Goal: Task Accomplishment & Management: Complete application form

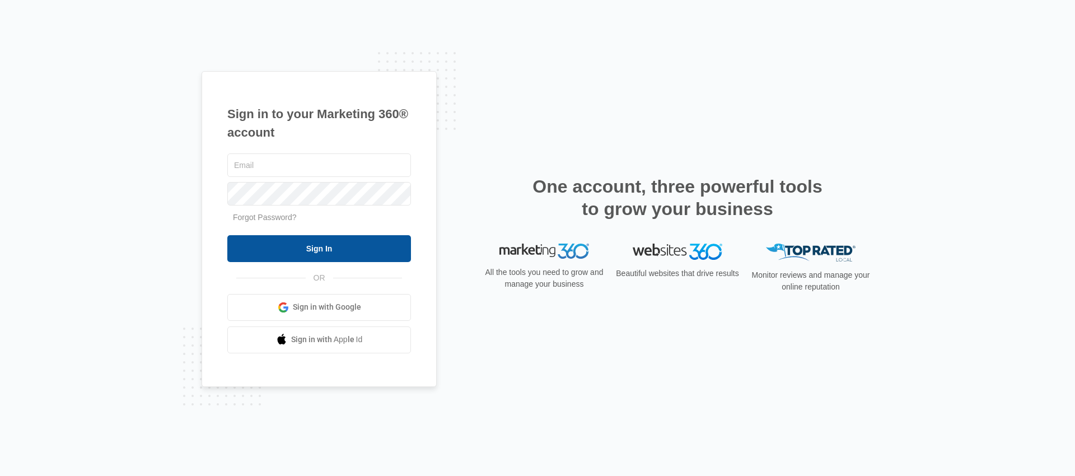
type input "[EMAIL_ADDRESS][DOMAIN_NAME]"
click at [304, 250] on input "Sign In" at bounding box center [319, 248] width 184 height 27
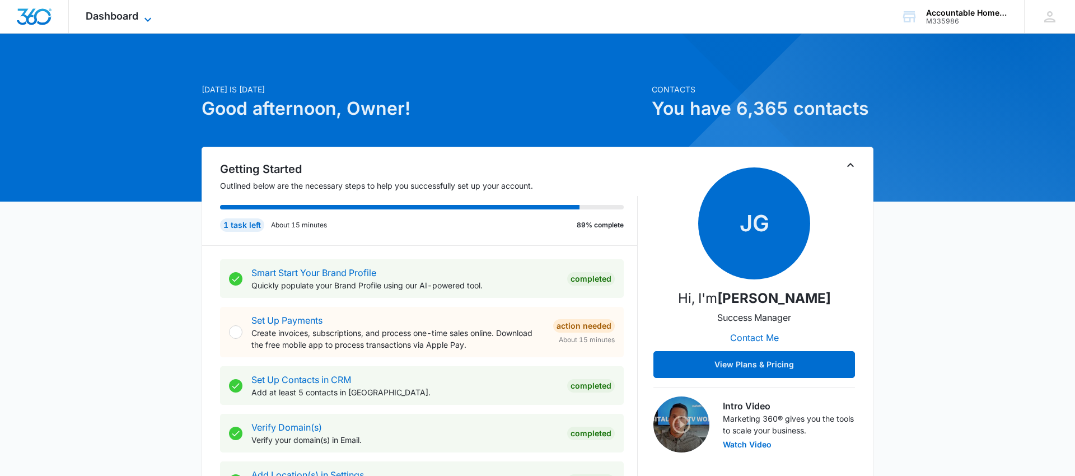
click at [148, 18] on icon at bounding box center [147, 19] width 13 height 13
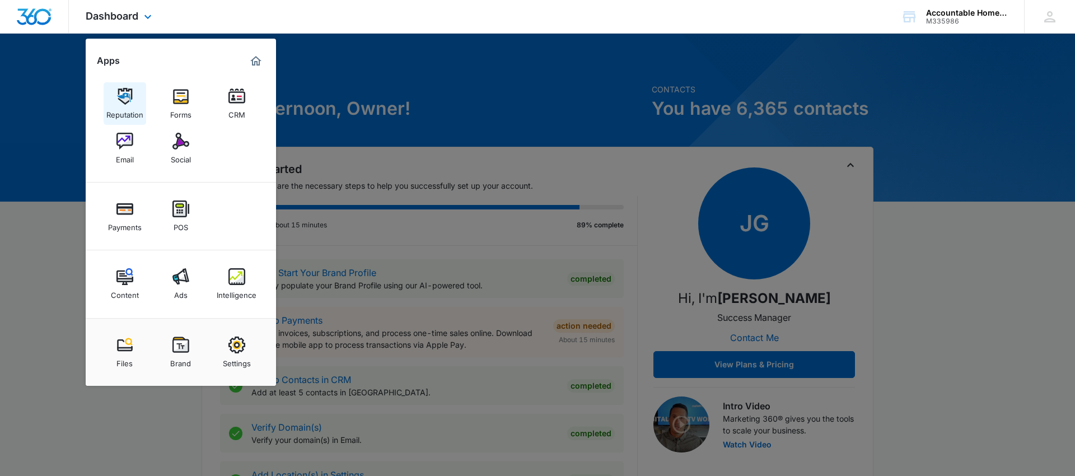
click at [119, 102] on img at bounding box center [124, 96] width 17 height 17
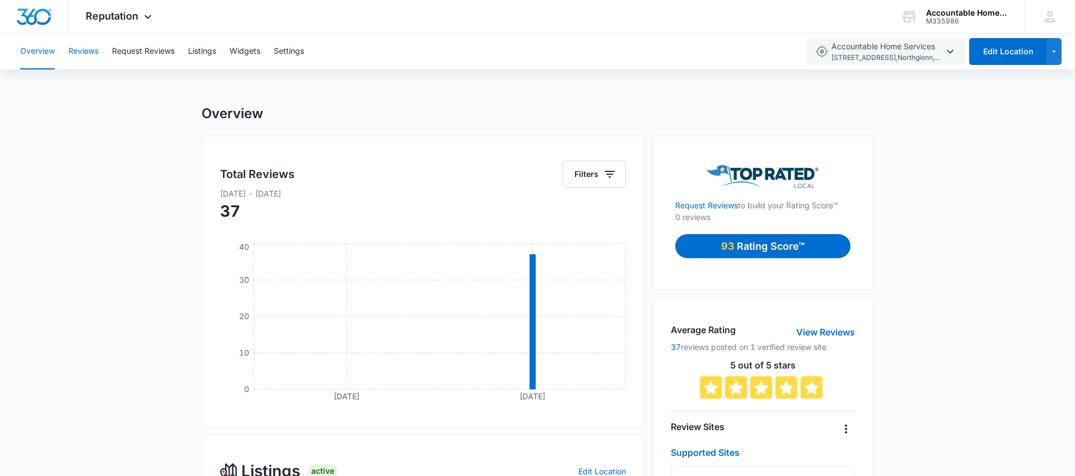
click at [76, 53] on button "Reviews" at bounding box center [83, 52] width 30 height 36
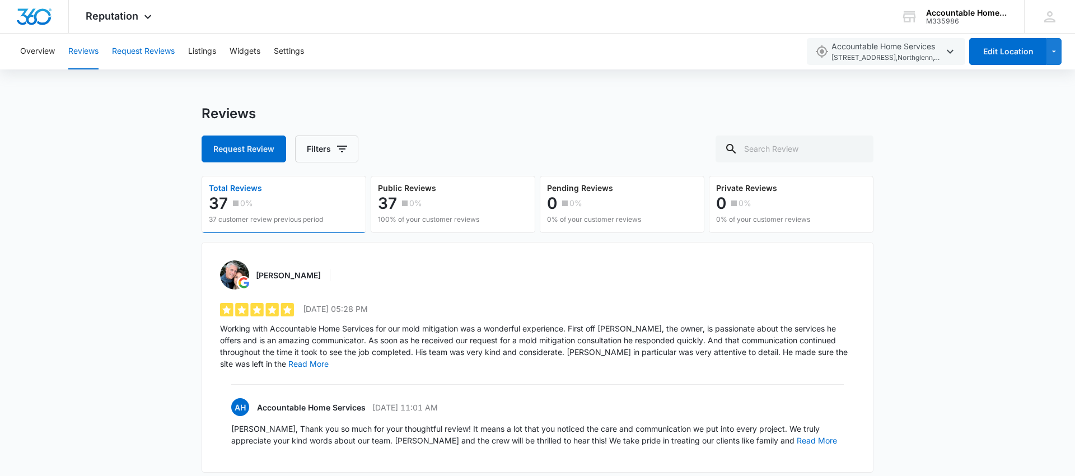
click at [138, 54] on button "Request Reviews" at bounding box center [143, 52] width 63 height 36
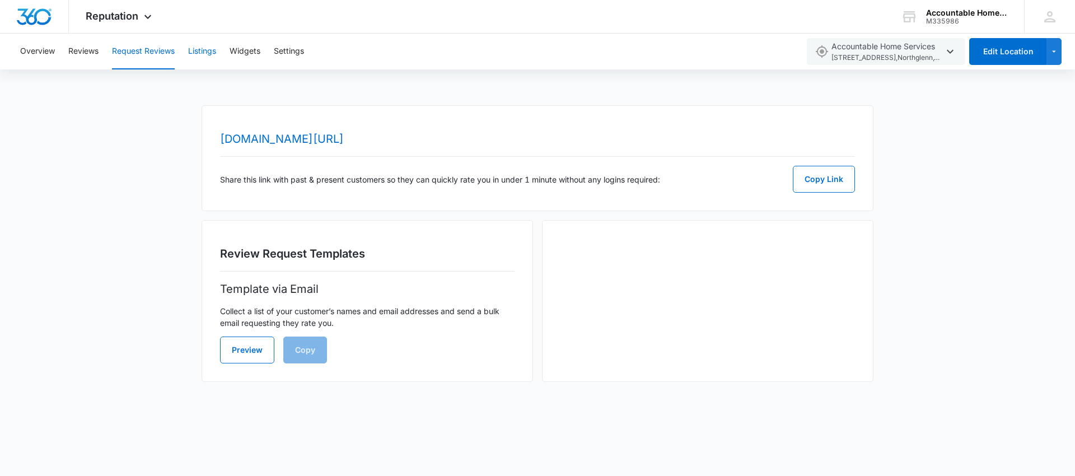
click at [211, 56] on button "Listings" at bounding box center [202, 52] width 28 height 36
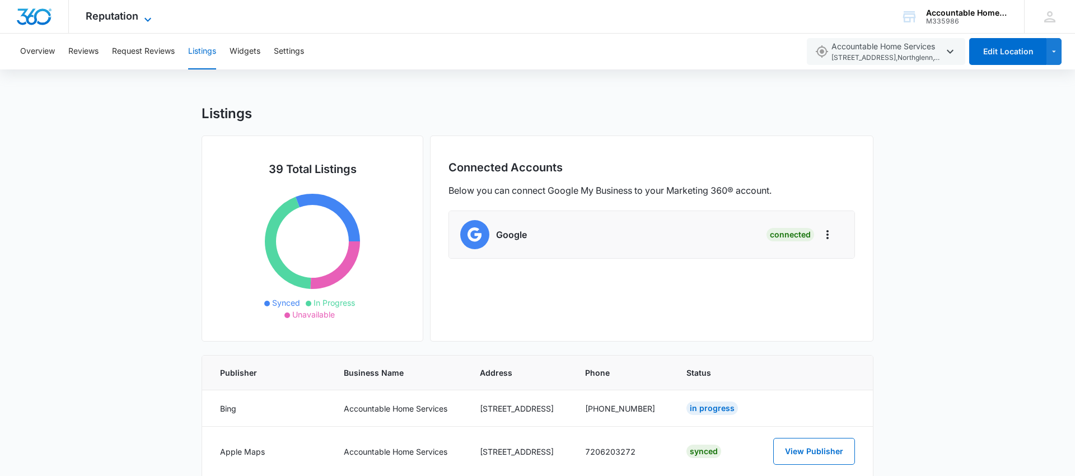
click at [126, 12] on span "Reputation" at bounding box center [112, 16] width 53 height 12
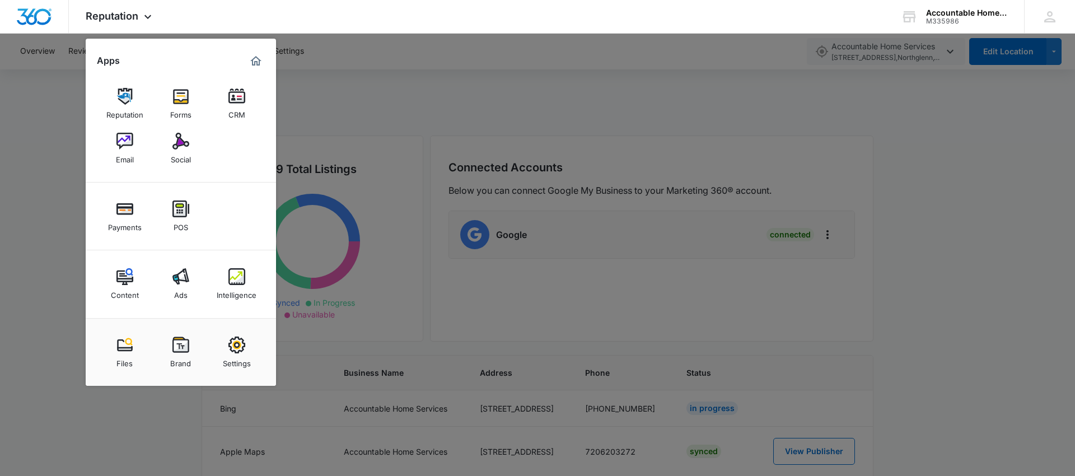
click at [173, 276] on img at bounding box center [180, 276] width 17 height 17
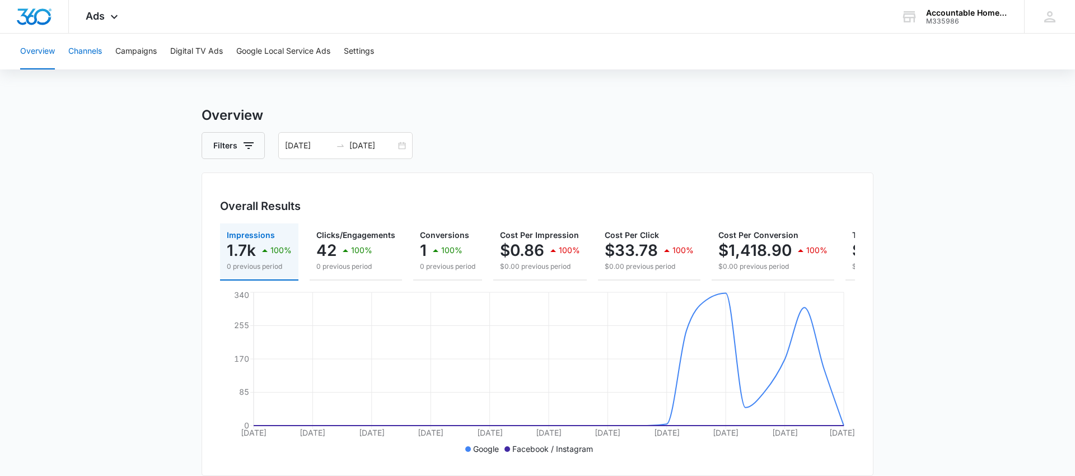
click at [88, 50] on button "Channels" at bounding box center [85, 52] width 34 height 36
click at [139, 57] on button "Campaigns" at bounding box center [135, 52] width 41 height 36
click at [289, 54] on button "Google Local Service Ads" at bounding box center [283, 52] width 94 height 36
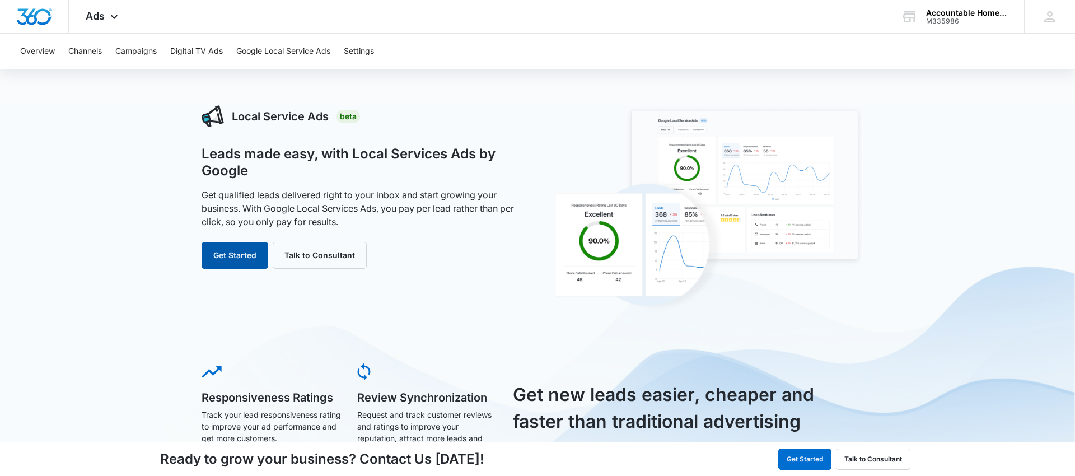
click at [237, 260] on button "Get Started" at bounding box center [234, 255] width 67 height 27
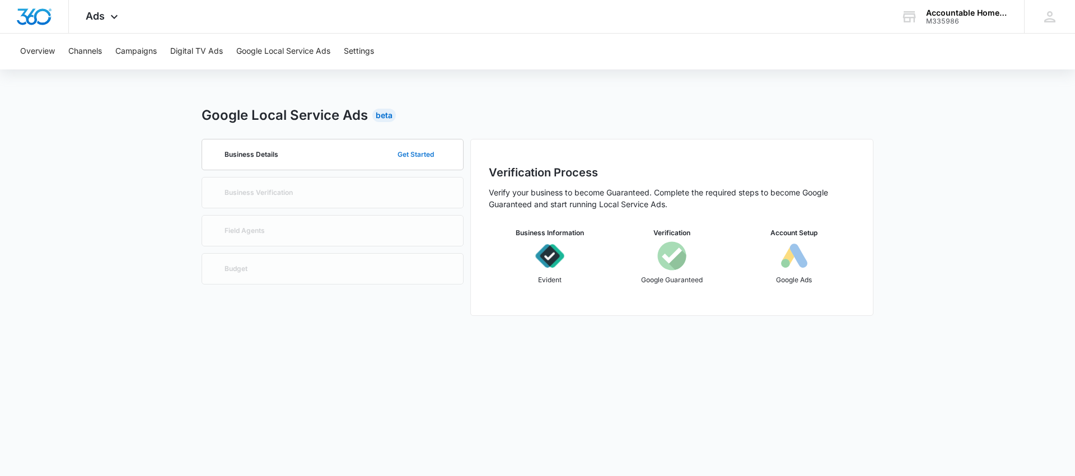
click at [424, 155] on button "Get Started" at bounding box center [415, 154] width 59 height 27
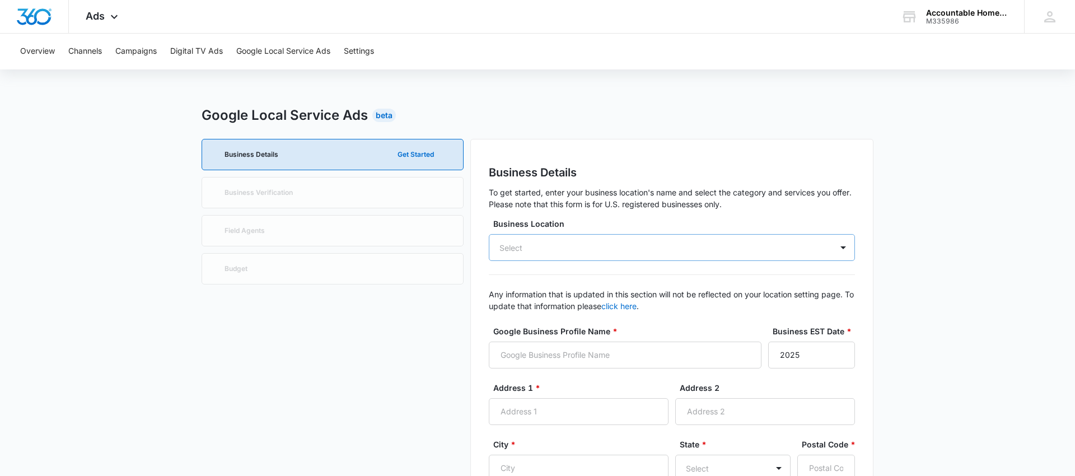
click at [627, 238] on div "Select" at bounding box center [672, 247] width 366 height 27
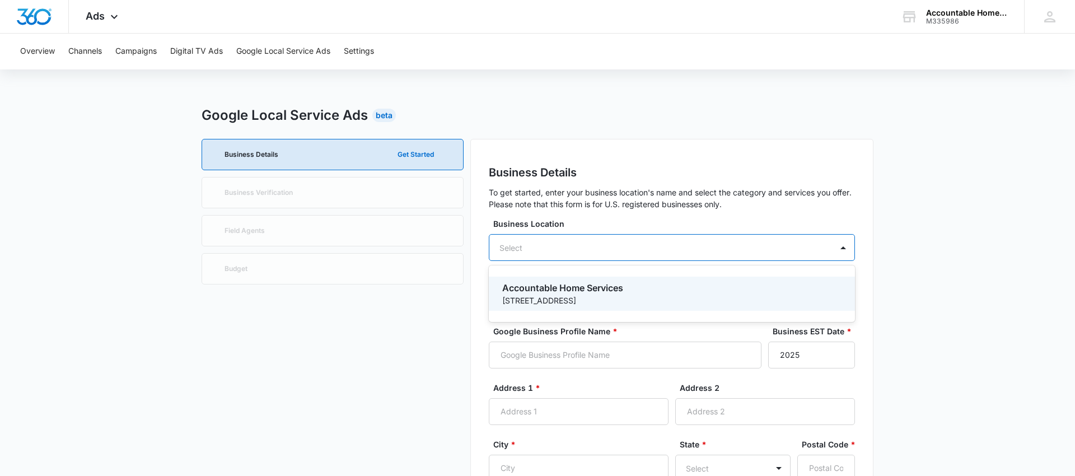
click at [597, 292] on p "Accountable Home Services" at bounding box center [670, 287] width 337 height 13
type input "Accountable Home Services"
type input "[STREET_ADDRESS]"
type input "Suite 550"
type input "Northglenn"
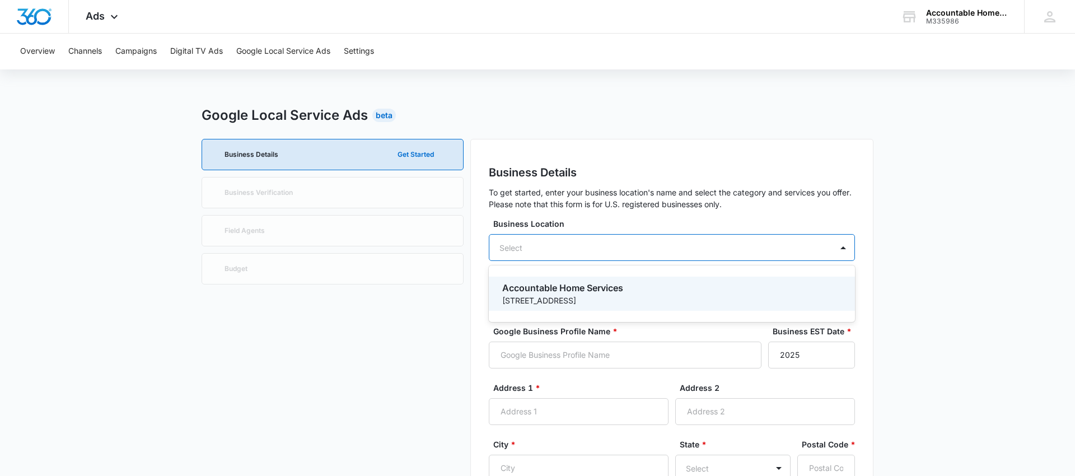
type input "80233"
type input "7206203272"
type input "[URL][DOMAIN_NAME]"
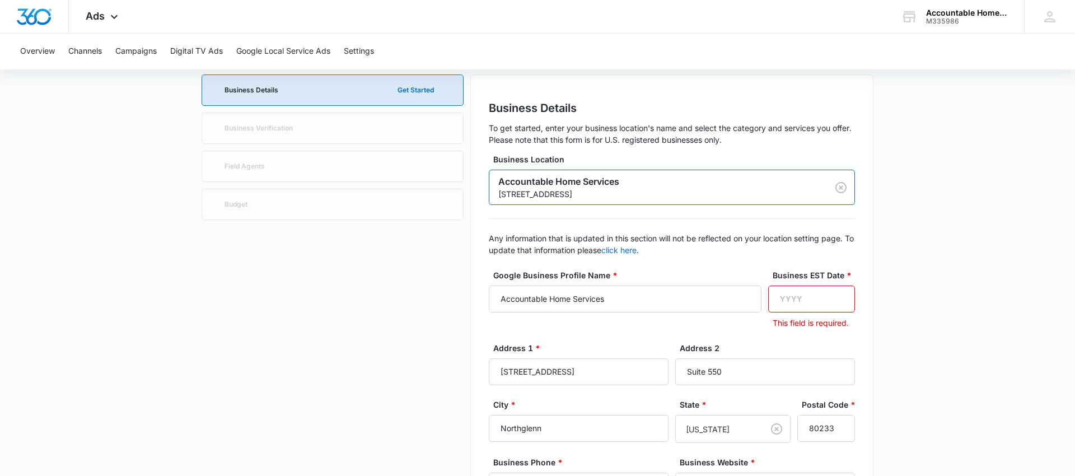
scroll to position [68, 0]
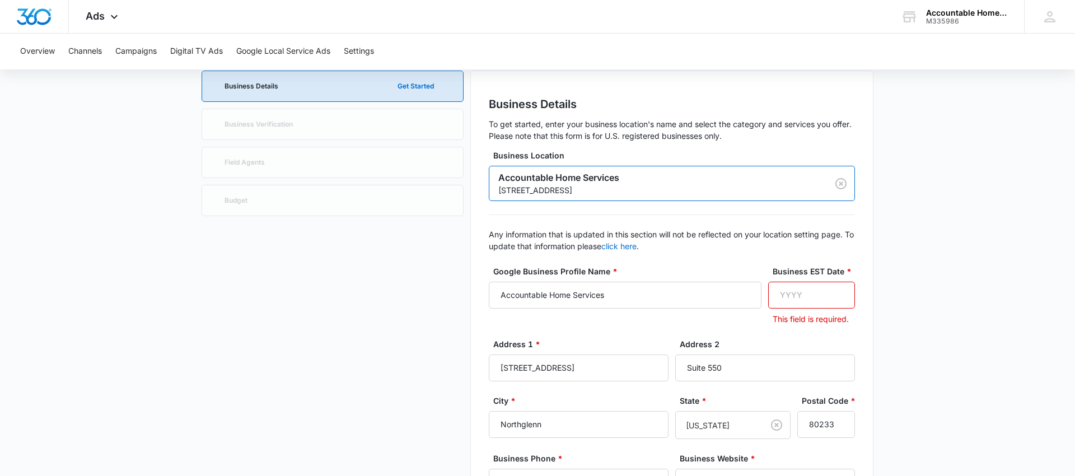
click at [832, 296] on div at bounding box center [839, 295] width 18 height 27
click at [805, 295] on input "Business EST Date *" at bounding box center [811, 295] width 87 height 27
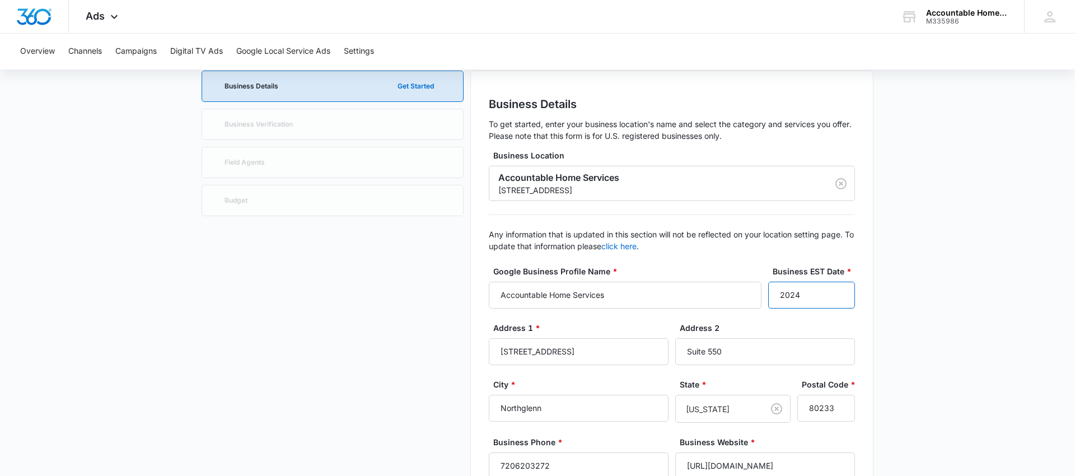
type input "2024"
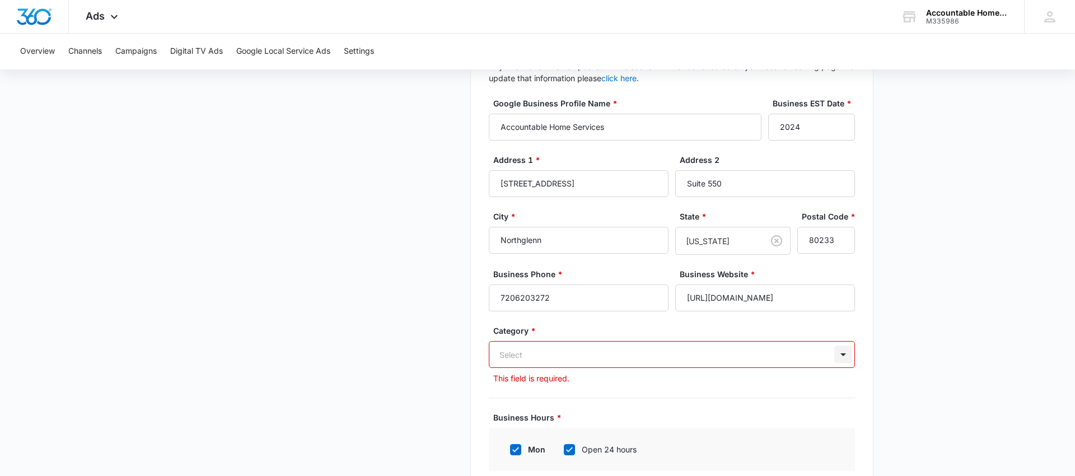
scroll to position [308, 0]
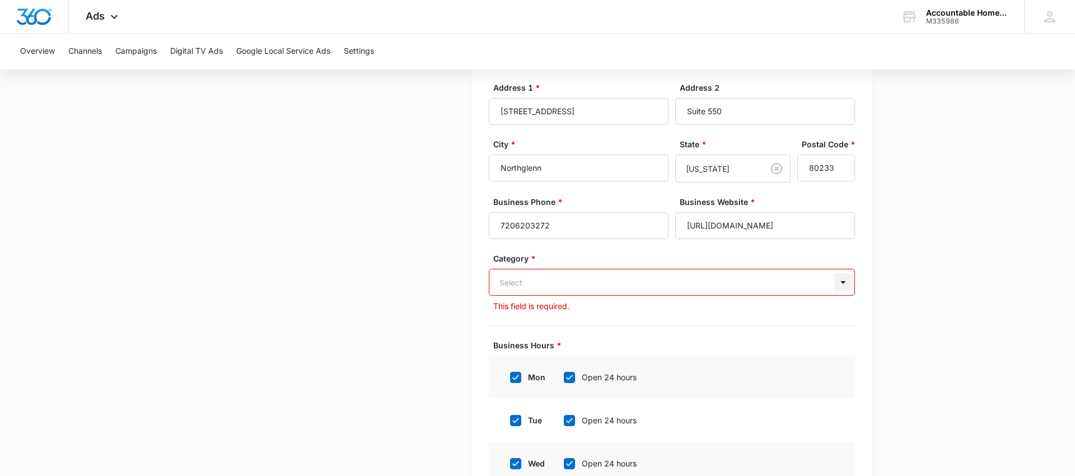
click at [838, 296] on div "Select" at bounding box center [672, 282] width 366 height 27
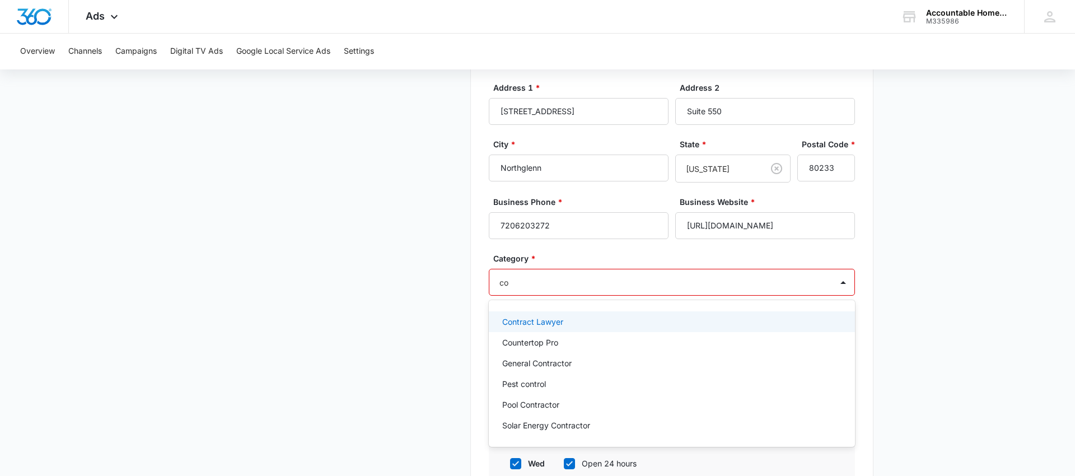
type input "con"
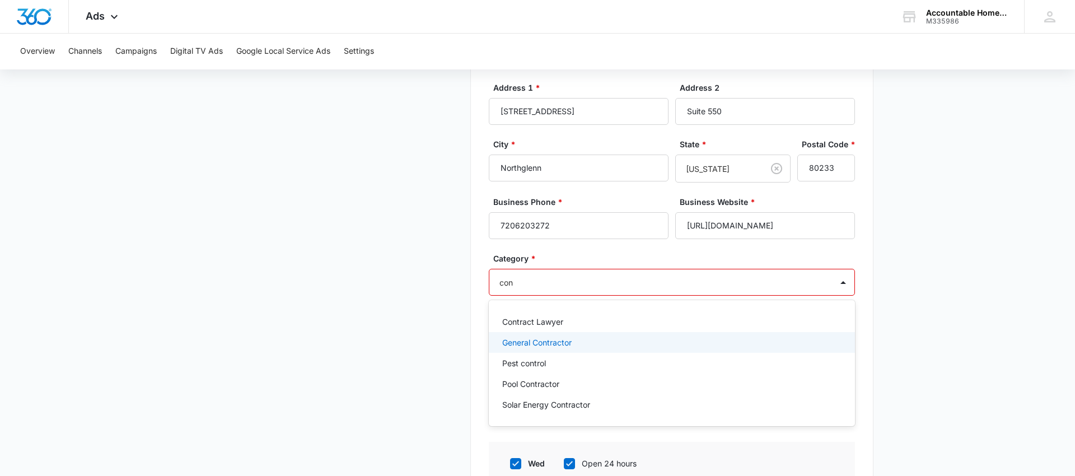
click at [590, 343] on div "General Contractor" at bounding box center [670, 342] width 337 height 12
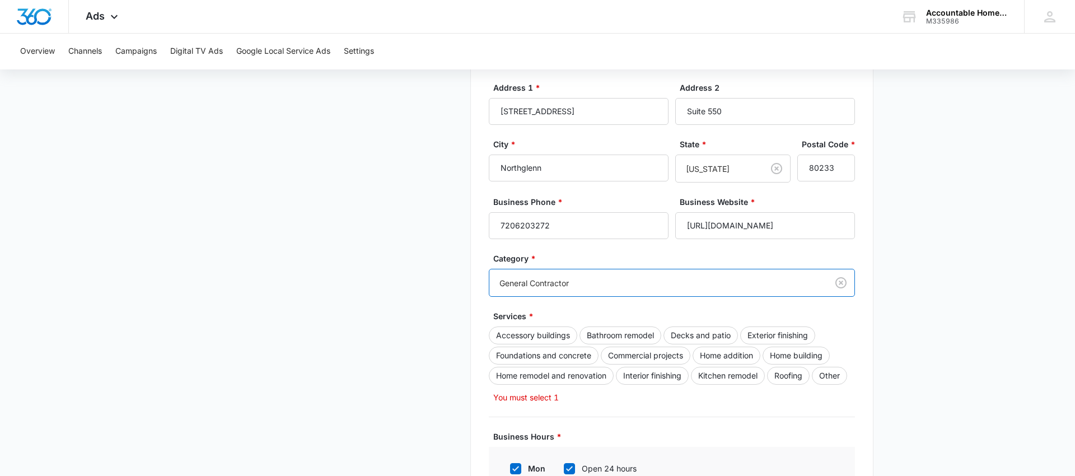
click at [946, 306] on main "Google Local Service Ads Beta Business Details Get Started Business Verificatio…" at bounding box center [537, 295] width 1075 height 997
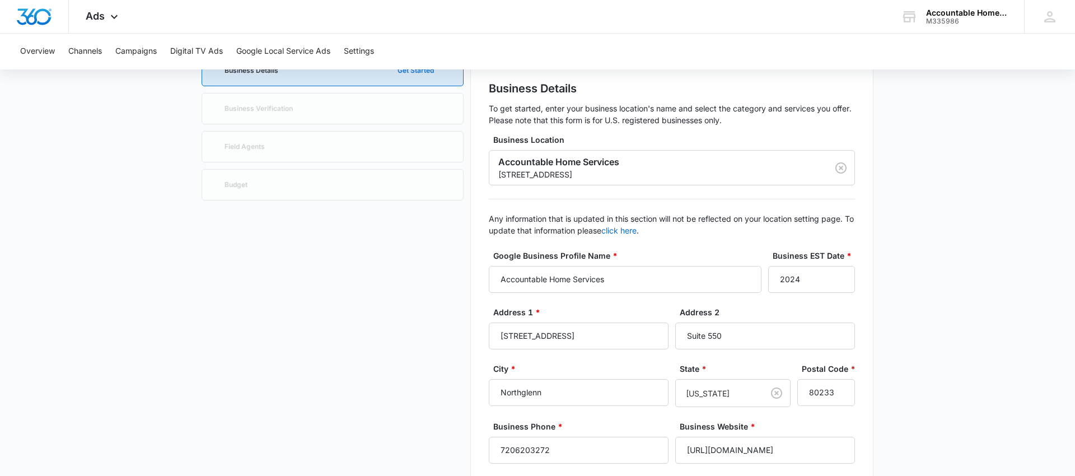
scroll to position [0, 0]
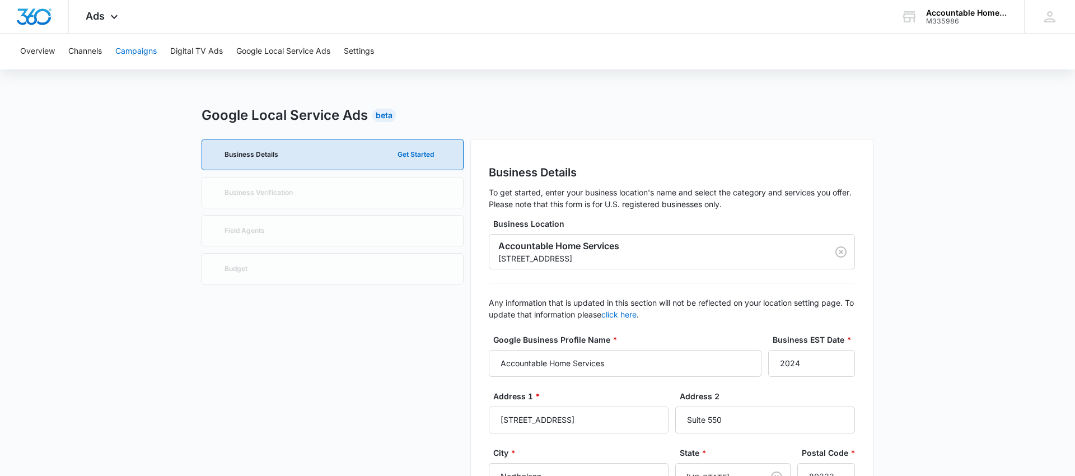
click at [126, 53] on button "Campaigns" at bounding box center [135, 52] width 41 height 36
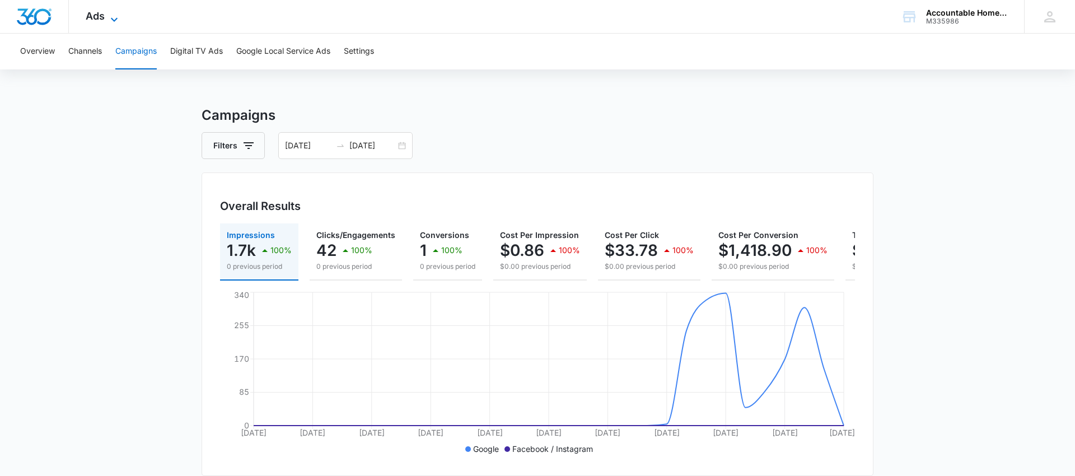
click at [113, 15] on icon at bounding box center [113, 19] width 13 height 13
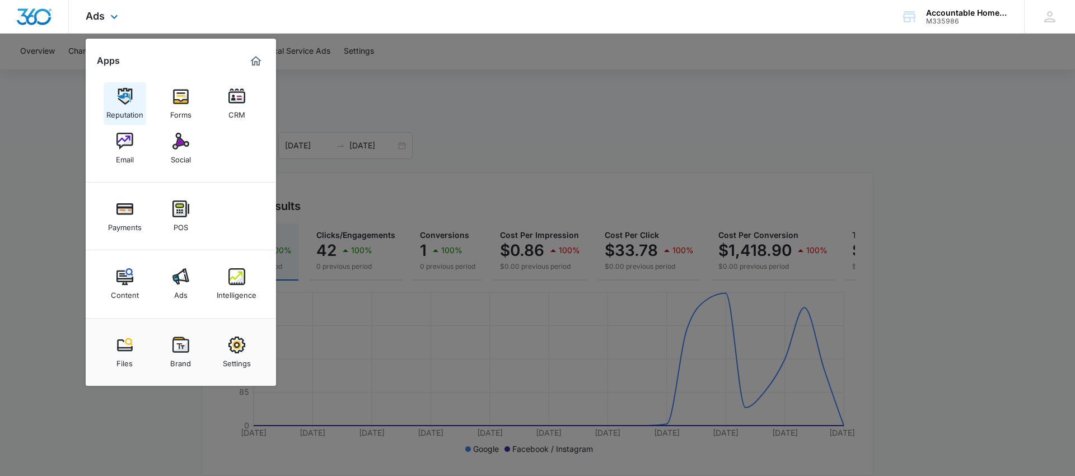
click at [125, 102] on img at bounding box center [124, 96] width 17 height 17
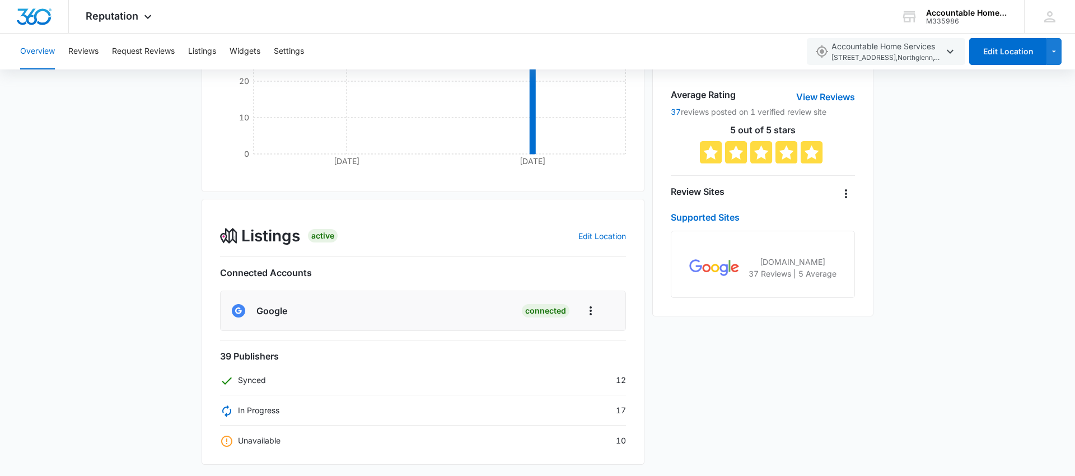
scroll to position [243, 0]
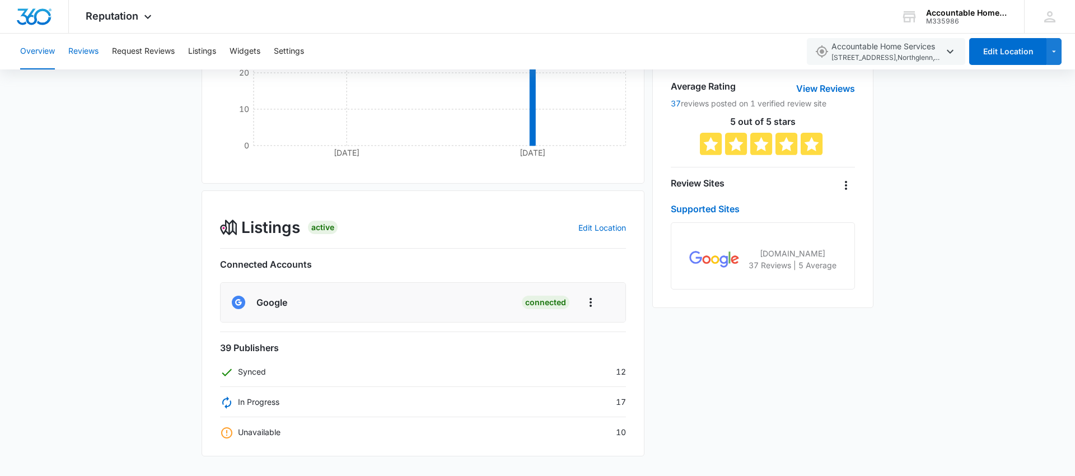
click at [86, 55] on button "Reviews" at bounding box center [83, 52] width 30 height 36
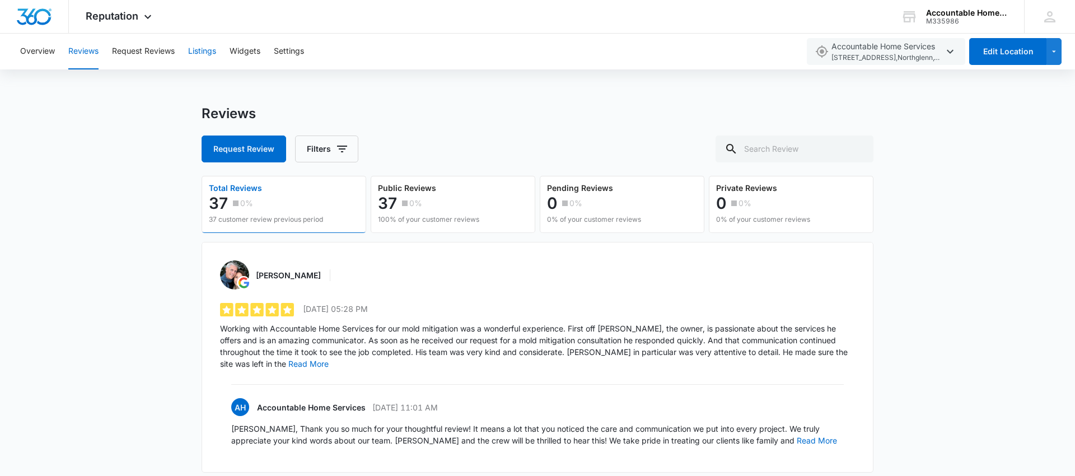
click at [210, 55] on button "Listings" at bounding box center [202, 52] width 28 height 36
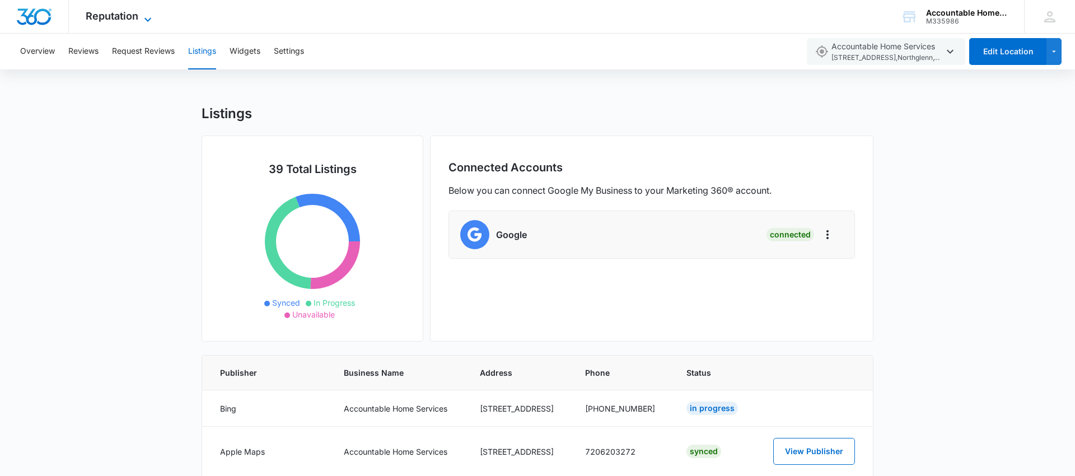
click at [152, 21] on icon at bounding box center [147, 19] width 13 height 13
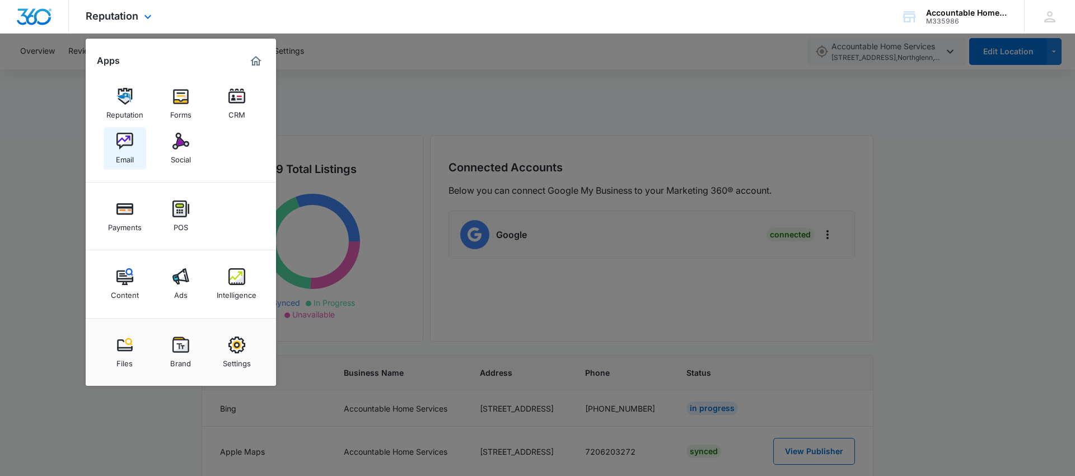
click at [131, 150] on div "Email" at bounding box center [125, 156] width 18 height 15
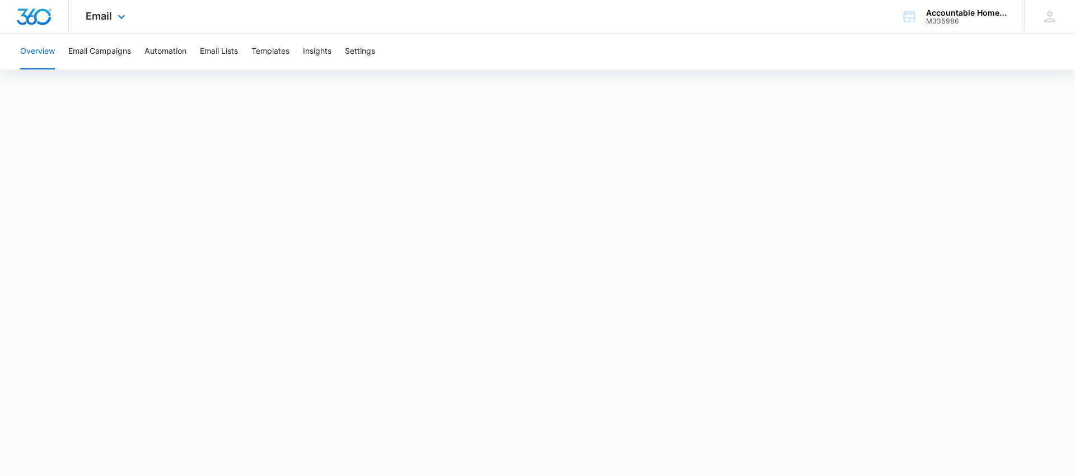
click at [111, 14] on div "Email Apps Reputation Forms CRM Email Social Payments POS Content Ads Intellige…" at bounding box center [107, 16] width 76 height 33
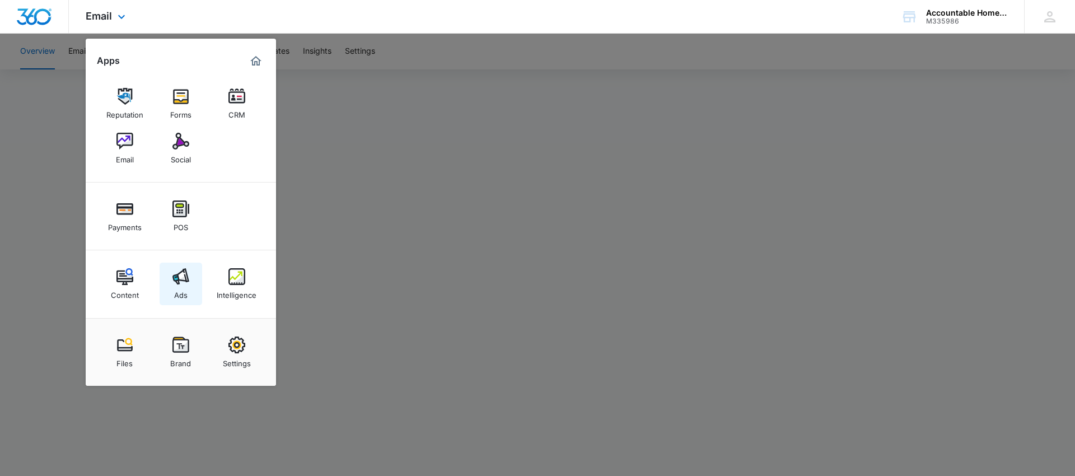
click at [184, 280] on img at bounding box center [180, 276] width 17 height 17
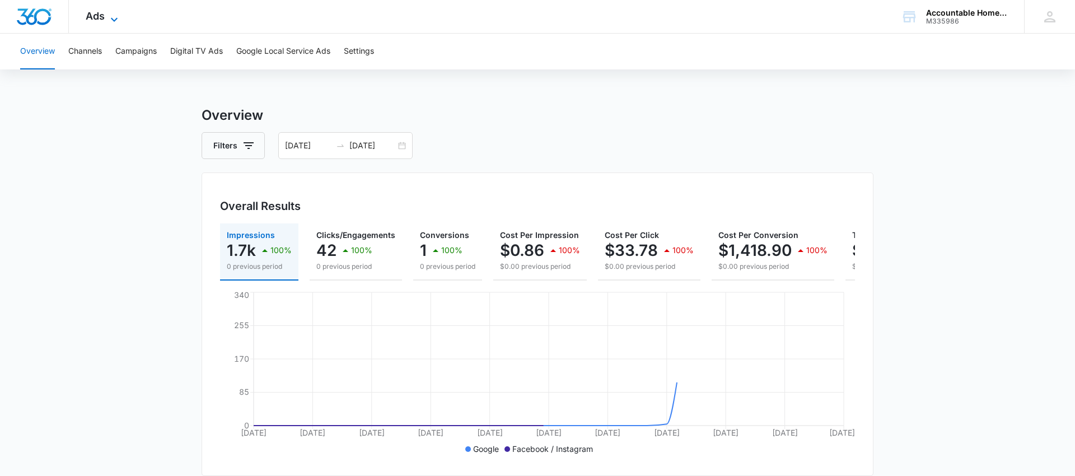
click at [109, 16] on icon at bounding box center [113, 19] width 13 height 13
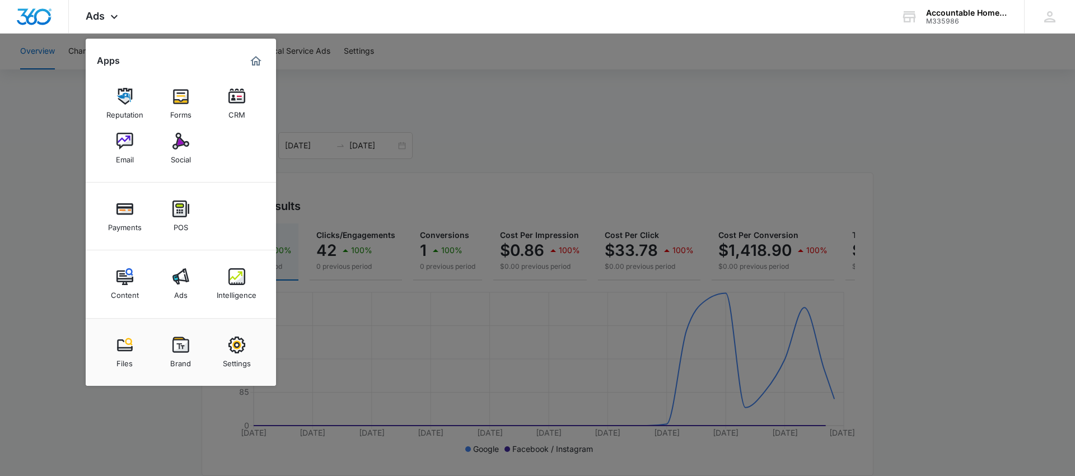
click at [123, 279] on img at bounding box center [124, 276] width 17 height 17
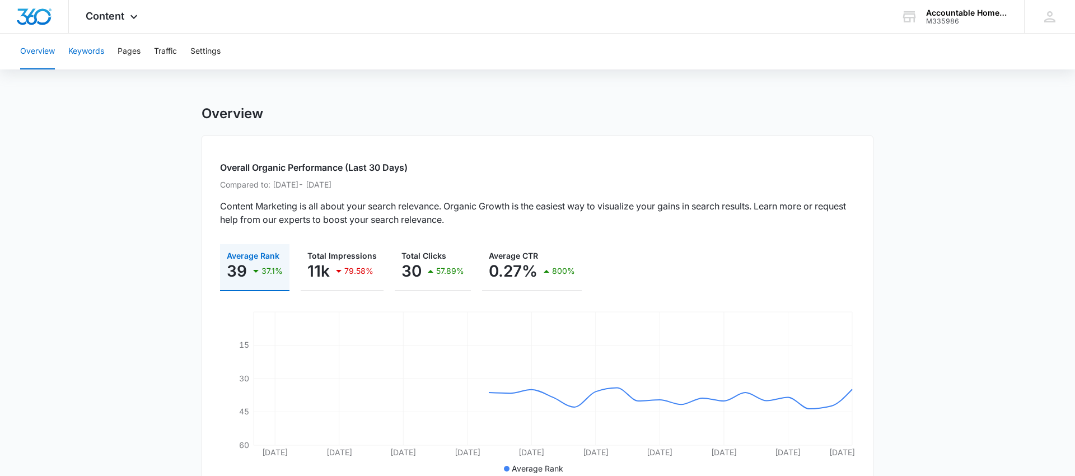
click at [96, 51] on button "Keywords" at bounding box center [86, 52] width 36 height 36
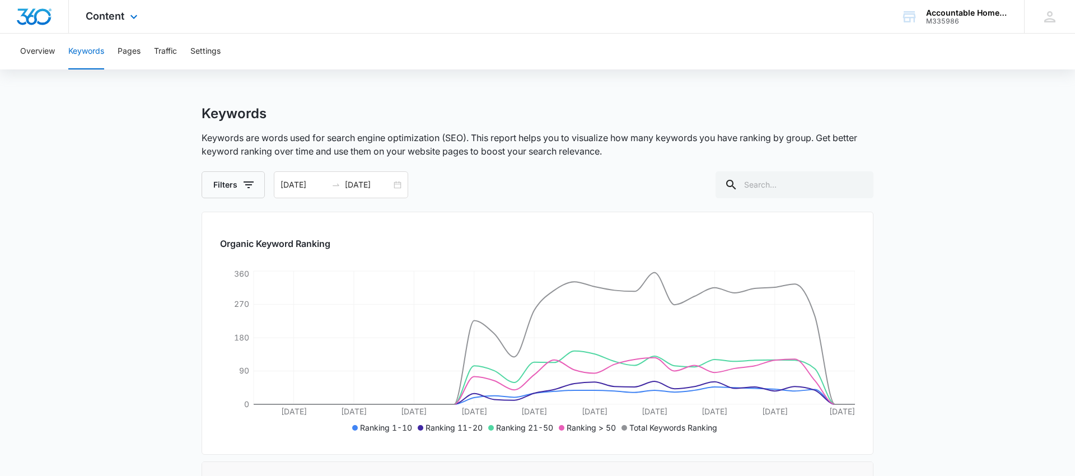
click at [125, 24] on div "Content Apps Reputation Forms CRM Email Social Payments POS Content Ads Intelli…" at bounding box center [113, 16] width 88 height 33
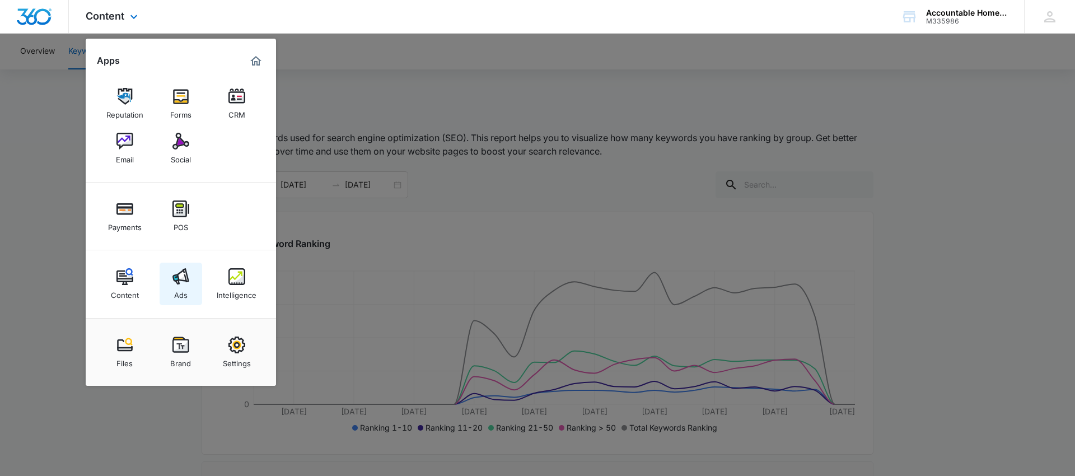
click at [190, 276] on link "Ads" at bounding box center [181, 284] width 43 height 43
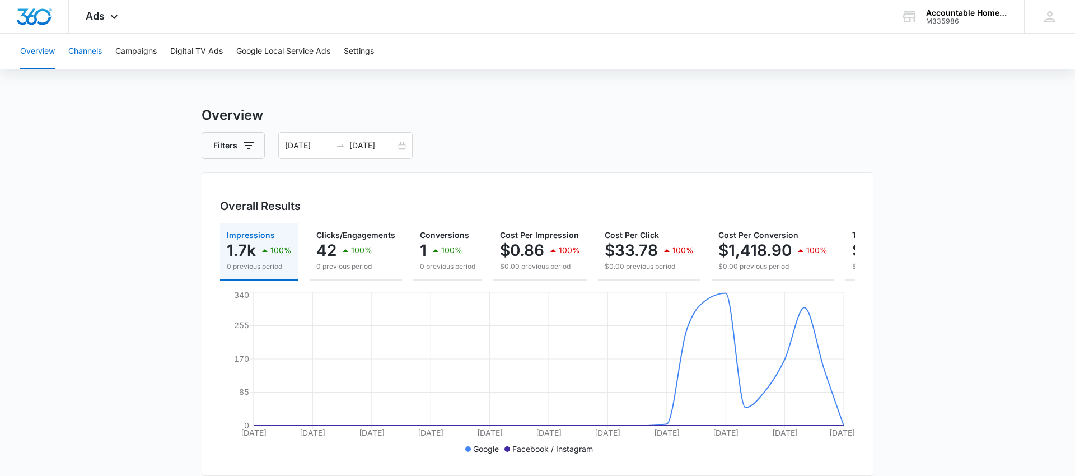
click at [82, 53] on button "Channels" at bounding box center [85, 52] width 34 height 36
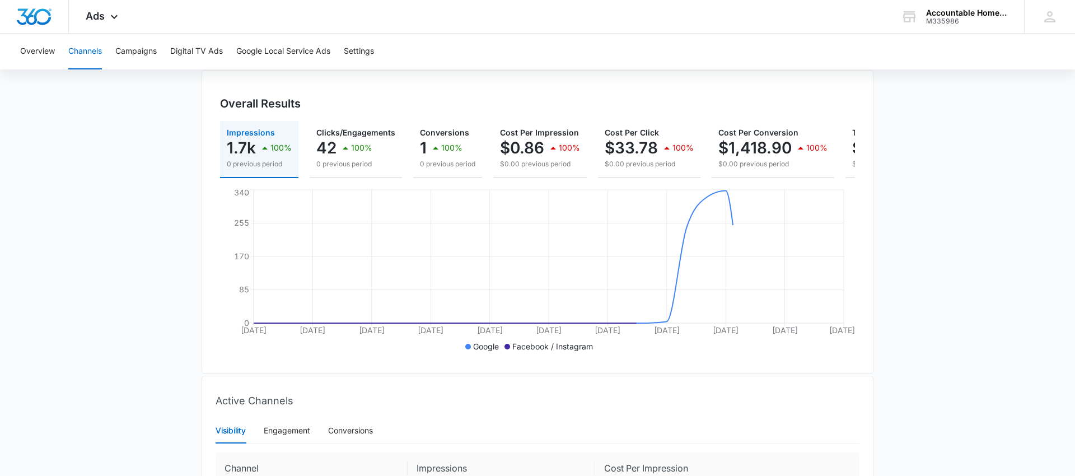
scroll to position [234, 0]
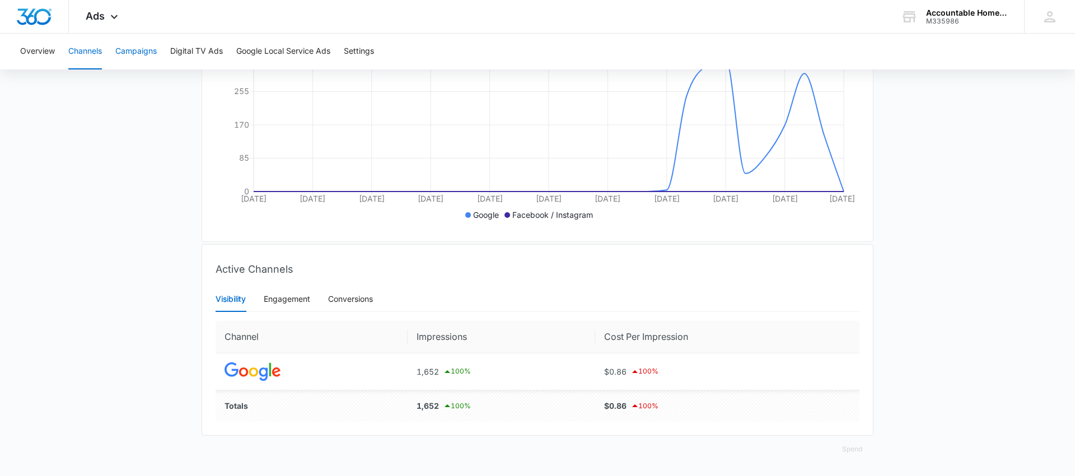
click at [138, 51] on button "Campaigns" at bounding box center [135, 52] width 41 height 36
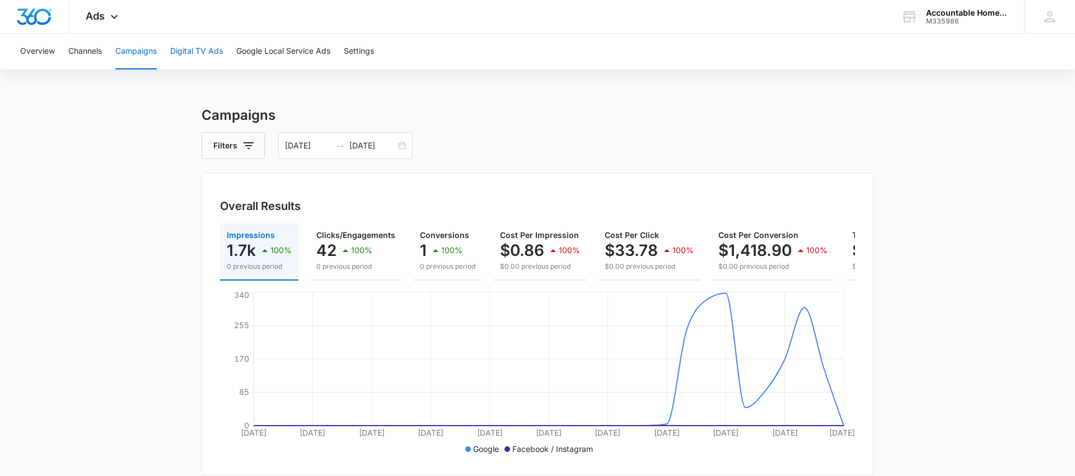
click at [200, 55] on button "Digital TV Ads" at bounding box center [196, 52] width 53 height 36
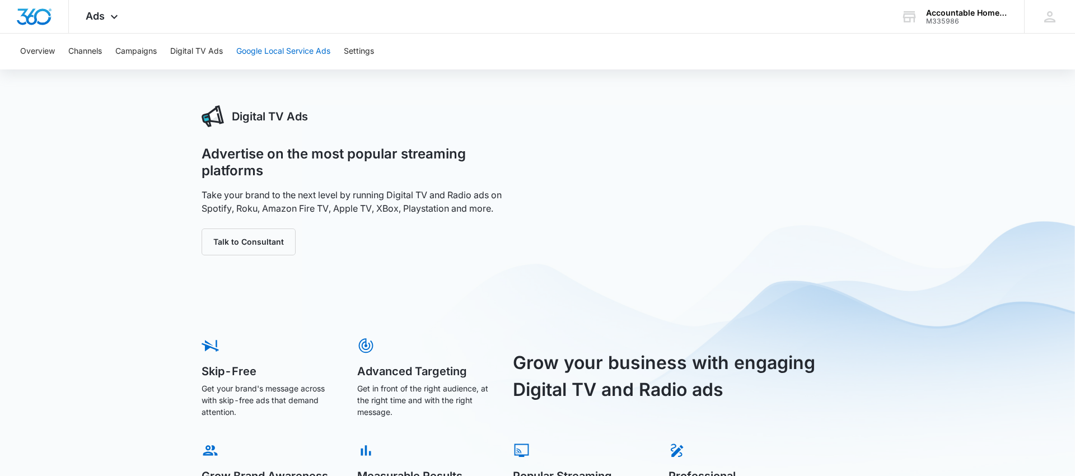
click at [282, 51] on button "Google Local Service Ads" at bounding box center [283, 52] width 94 height 36
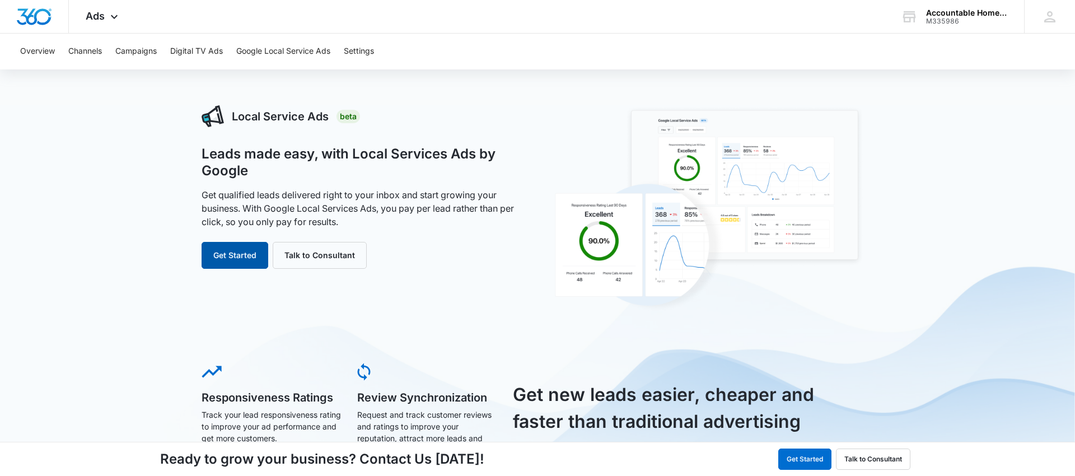
click at [240, 263] on button "Get Started" at bounding box center [234, 255] width 67 height 27
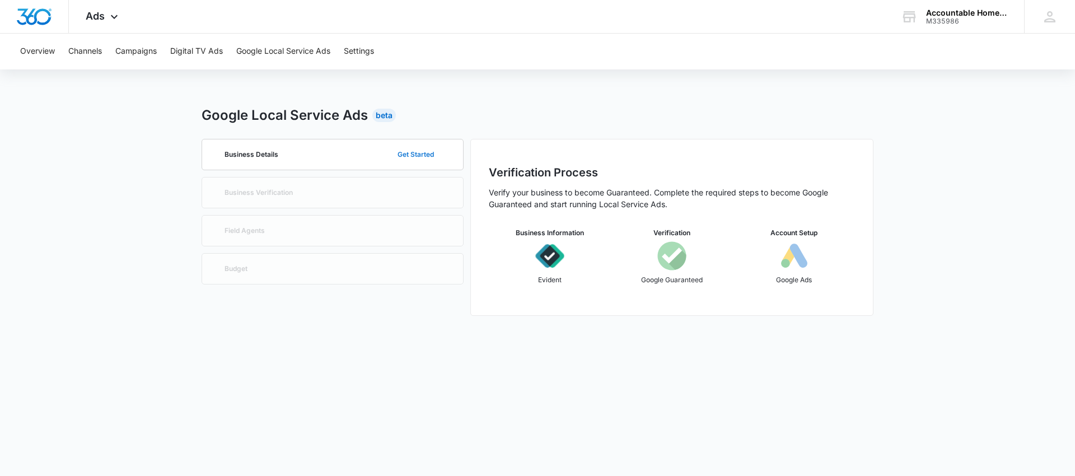
click at [431, 154] on button "Get Started" at bounding box center [415, 154] width 59 height 27
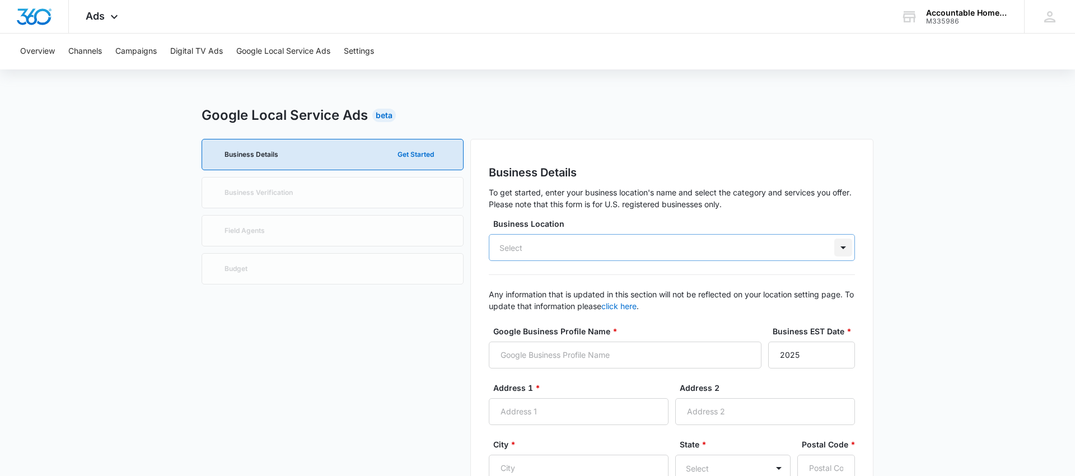
click at [841, 245] on div at bounding box center [843, 247] width 18 height 18
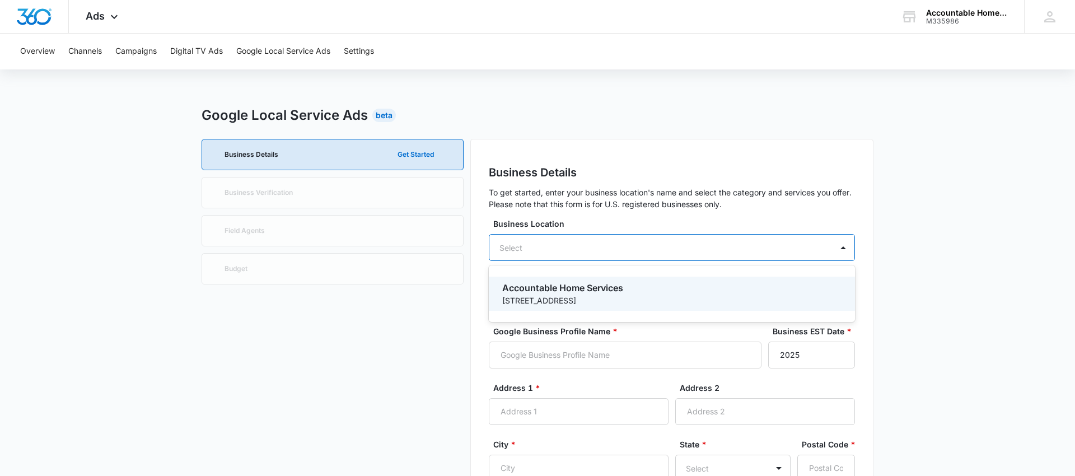
click at [630, 290] on p "Accountable Home Services" at bounding box center [670, 287] width 337 height 13
type input "Accountable Home Services"
type input "[STREET_ADDRESS]"
type input "Suite 550"
type input "Northglenn"
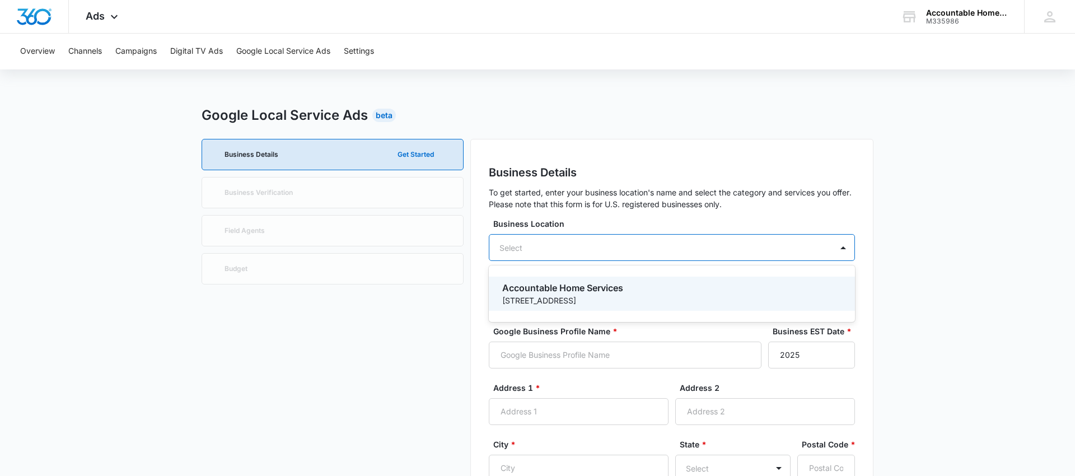
type input "80233"
type input "7206203272"
type input "[URL][DOMAIN_NAME]"
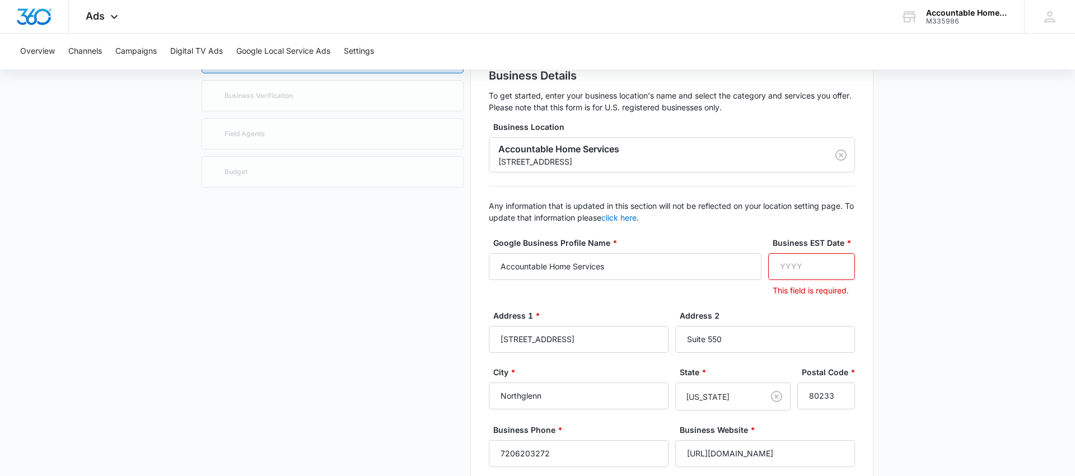
scroll to position [96, 0]
click at [790, 263] on input "Business EST Date *" at bounding box center [811, 267] width 87 height 27
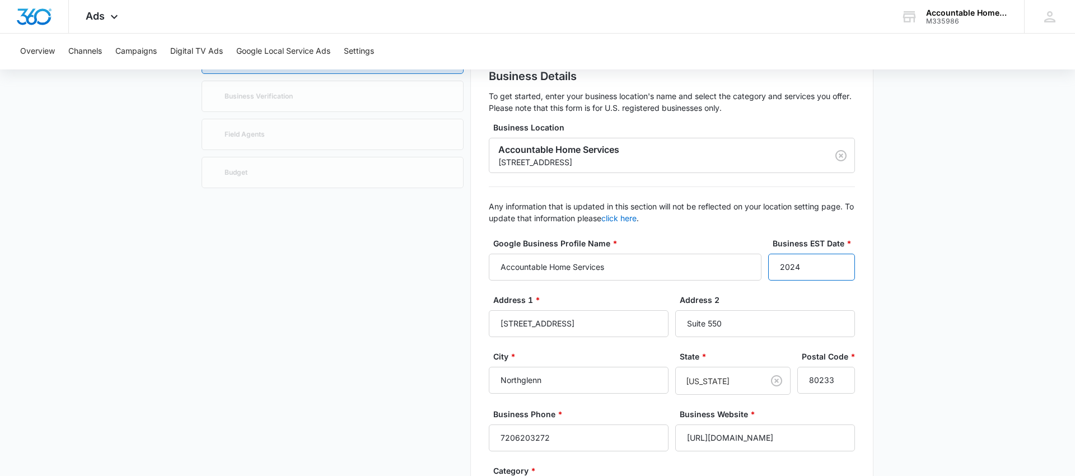
type input "2024"
click at [906, 267] on main "Google Local Service Ads Beta Business Details Get Started Business Verificatio…" at bounding box center [537, 462] width 1075 height 906
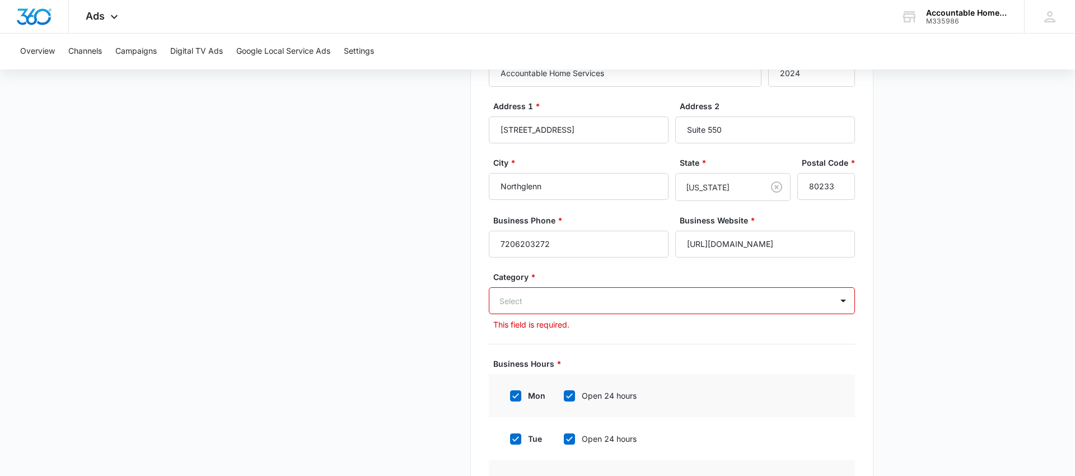
scroll to position [312, 0]
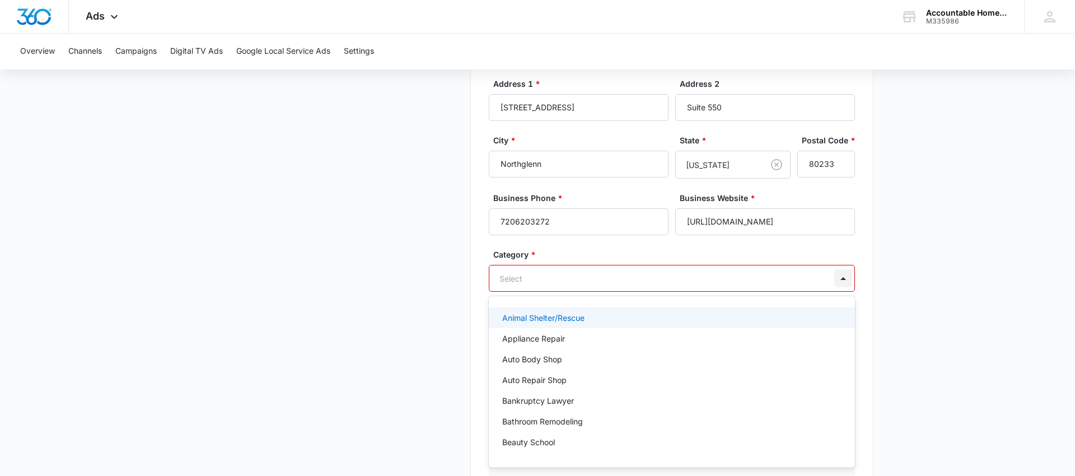
click at [845, 276] on div at bounding box center [843, 278] width 18 height 18
click at [605, 279] on div at bounding box center [658, 278] width 318 height 14
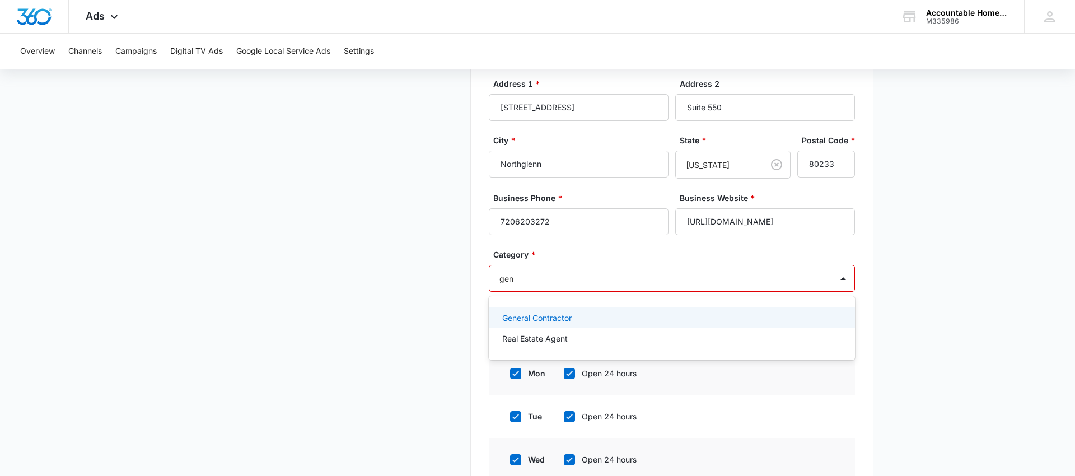
type input "gene"
click at [543, 317] on p "General Contractor" at bounding box center [536, 318] width 69 height 12
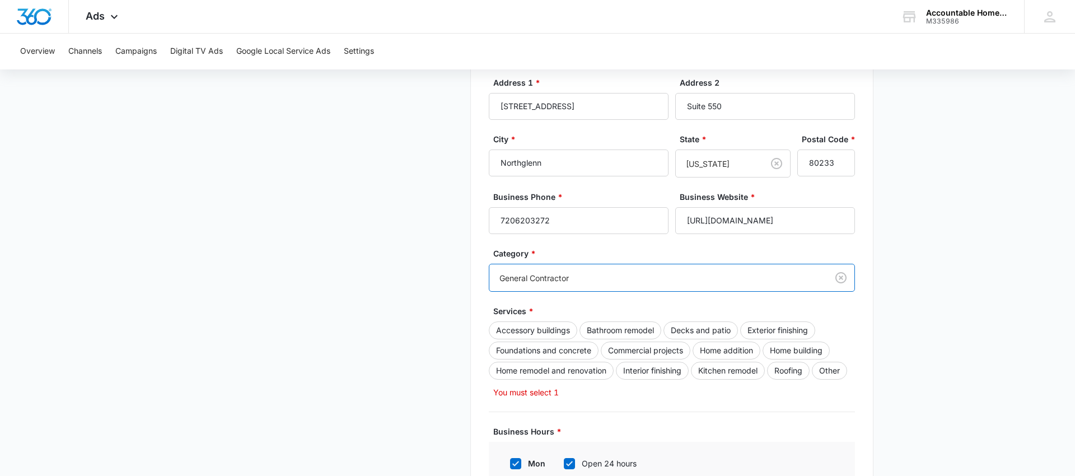
click at [947, 317] on main "Google Local Service Ads Beta Business Details Get Started Business Verificatio…" at bounding box center [537, 290] width 1075 height 997
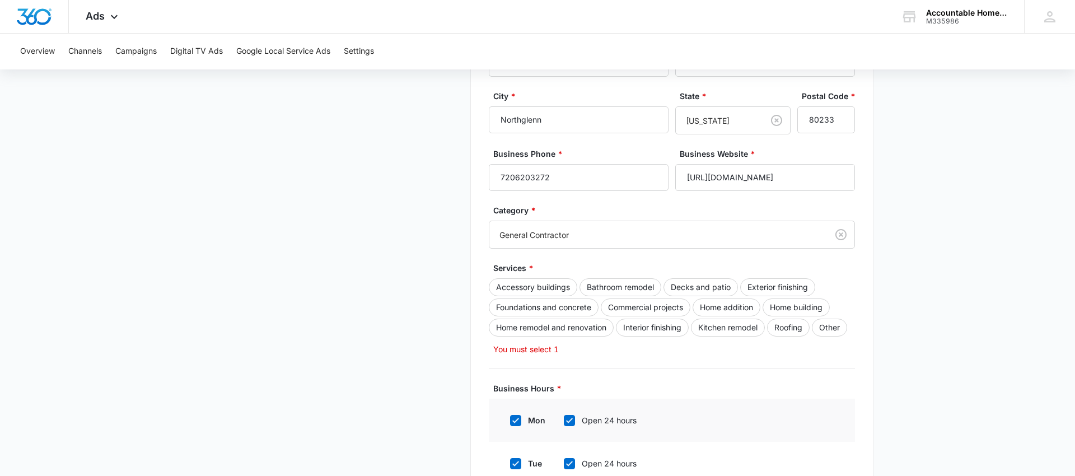
scroll to position [360, 0]
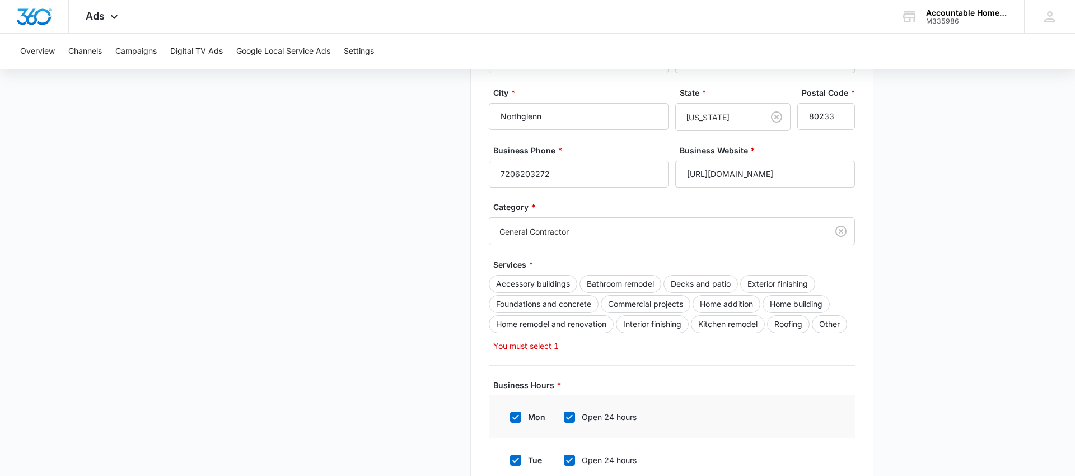
click at [552, 354] on form "Google Business Profile Name * Accountable Home Services Business EST Date * 20…" at bounding box center [672, 335] width 366 height 723
click at [556, 362] on form "Google Business Profile Name * Accountable Home Services Business EST Date * 20…" at bounding box center [672, 335] width 366 height 723
click at [510, 354] on form "Google Business Profile Name * Accountable Home Services Business EST Date * 20…" at bounding box center [672, 335] width 366 height 723
click at [735, 324] on button "Kitchen remodel" at bounding box center [728, 324] width 74 height 18
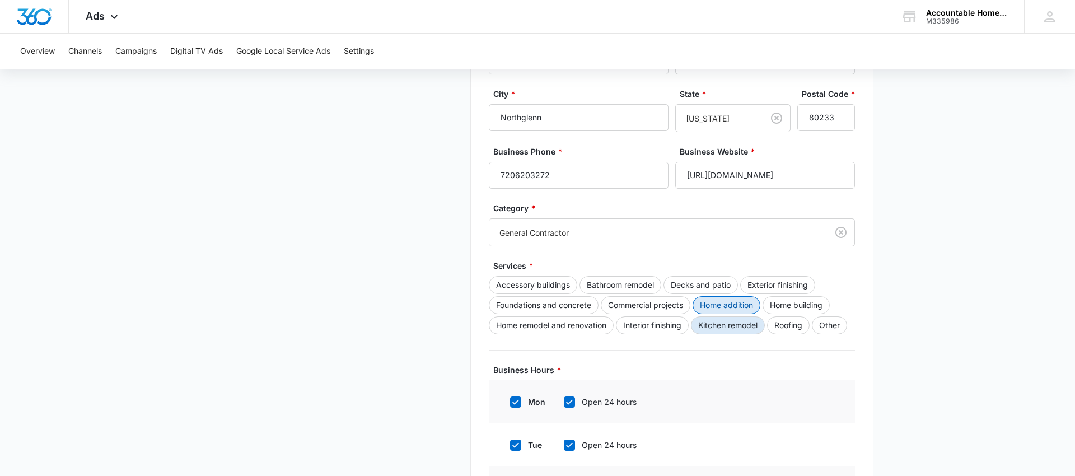
click at [722, 305] on button "Home addition" at bounding box center [726, 305] width 68 height 18
click at [607, 283] on button "Bathroom remodel" at bounding box center [620, 285] width 82 height 18
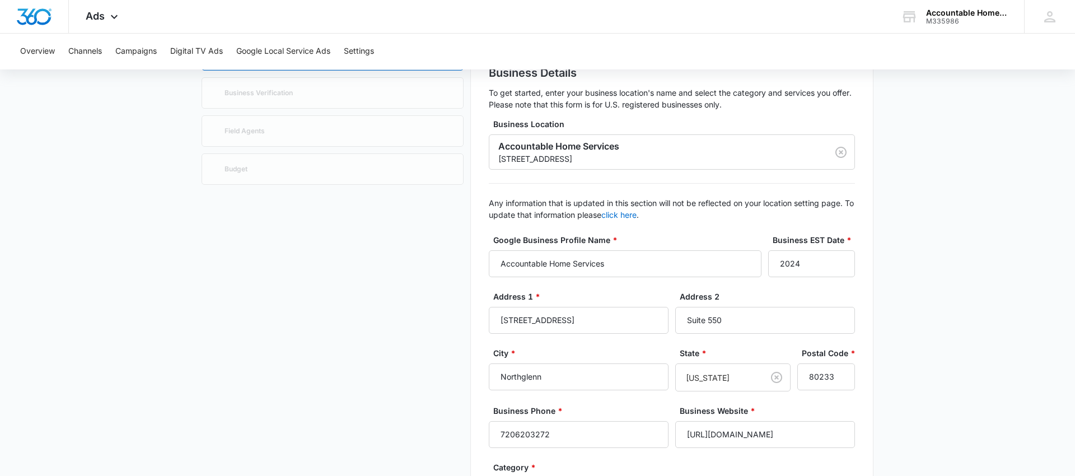
scroll to position [0, 0]
